Goal: Complete application form

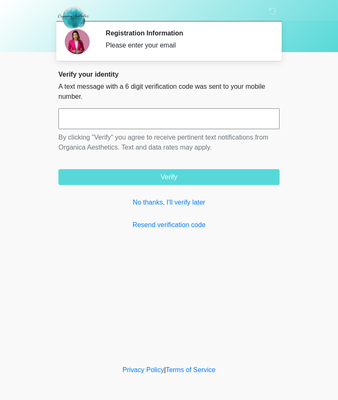
click at [190, 204] on link "No thanks, I'll verify later" at bounding box center [168, 203] width 221 height 10
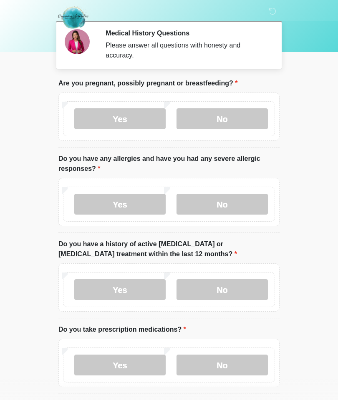
click at [234, 115] on label "No" at bounding box center [221, 118] width 91 height 21
click at [232, 207] on label "No" at bounding box center [221, 204] width 91 height 21
click at [230, 291] on label "No" at bounding box center [221, 289] width 91 height 21
click at [121, 363] on label "Yes" at bounding box center [119, 365] width 91 height 21
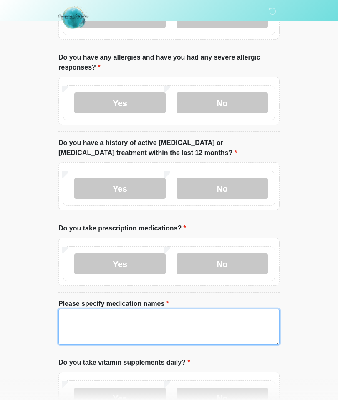
click at [145, 323] on textarea "Please specify medication names" at bounding box center [168, 327] width 221 height 36
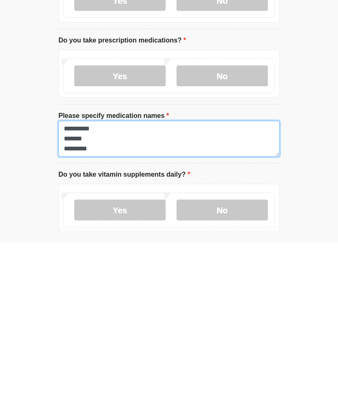
type textarea "**********"
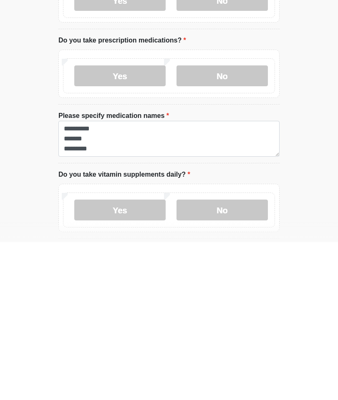
click at [232, 358] on label "No" at bounding box center [221, 368] width 91 height 21
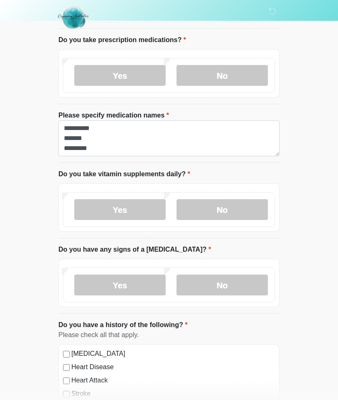
click at [233, 286] on label "No" at bounding box center [221, 285] width 91 height 21
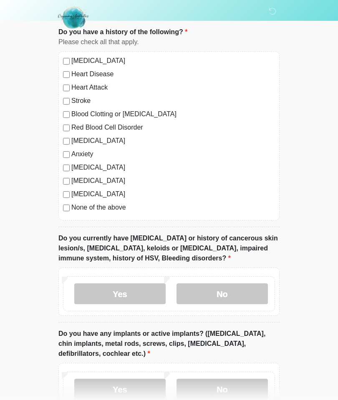
scroll to position [600, 0]
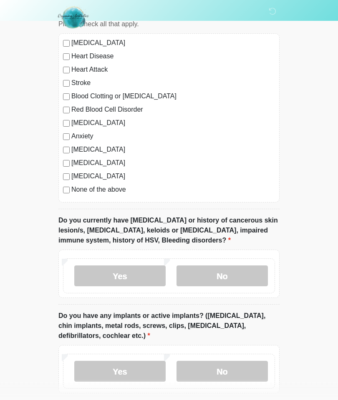
click at [231, 277] on label "No" at bounding box center [221, 276] width 91 height 21
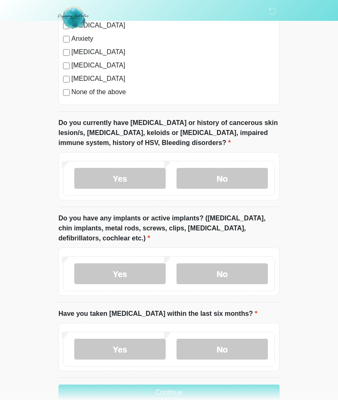
scroll to position [699, 0]
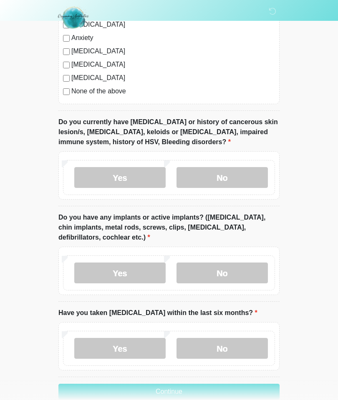
click at [228, 274] on label "No" at bounding box center [221, 273] width 91 height 21
click at [233, 346] on label "No" at bounding box center [221, 348] width 91 height 21
click at [182, 391] on button "Continue" at bounding box center [168, 392] width 221 height 16
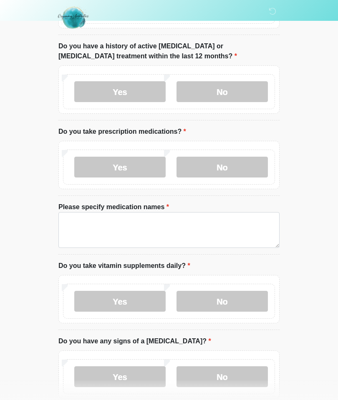
scroll to position [0, 0]
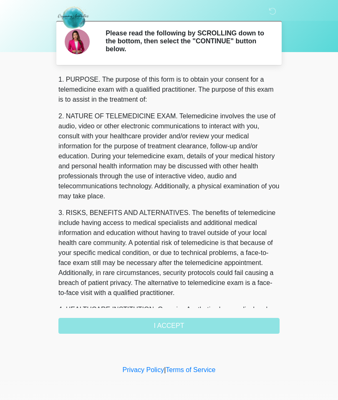
click at [182, 327] on div "1. PURPOSE. The purpose of this form is to obtain your consent for a telemedici…" at bounding box center [168, 204] width 221 height 259
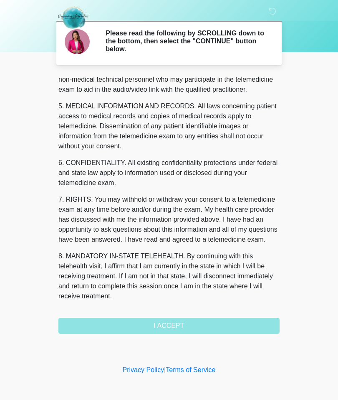
scroll to position [250, 0]
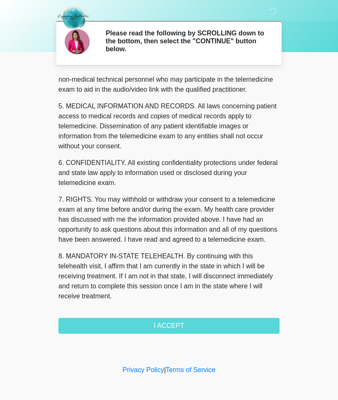
click at [179, 324] on button "I ACCEPT" at bounding box center [168, 326] width 221 height 16
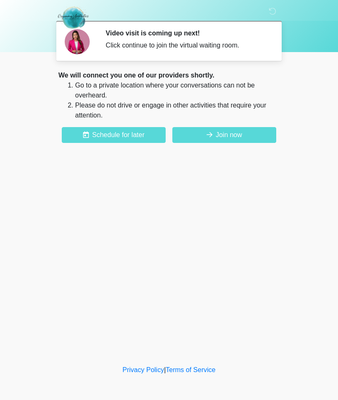
click at [234, 135] on button "Join now" at bounding box center [224, 135] width 104 height 16
